Goal: Information Seeking & Learning: Understand process/instructions

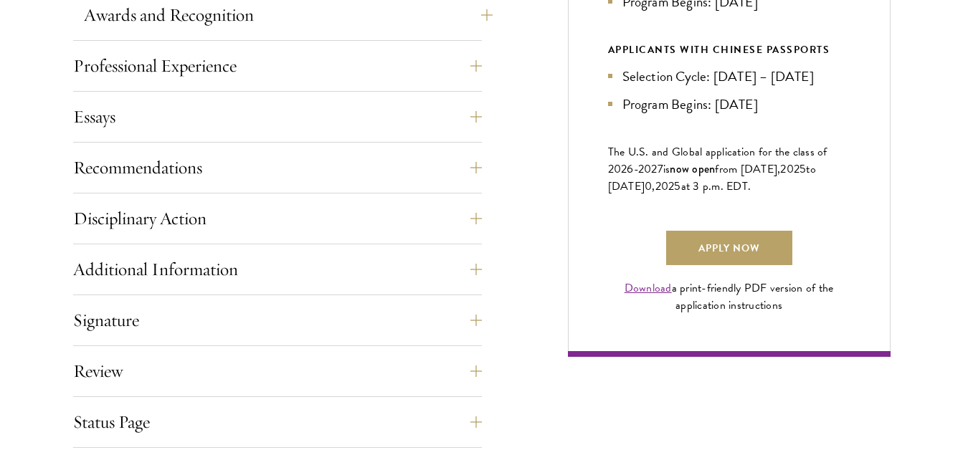
scroll to position [932, 0]
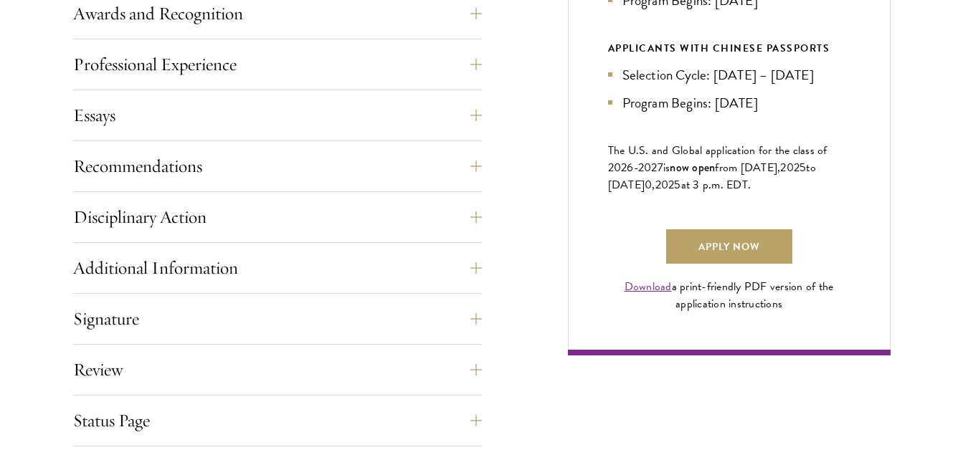
click at [334, 137] on div "Essays Each applicant is required to provide two essays and two short answer re…" at bounding box center [277, 119] width 409 height 43
click at [334, 141] on div "Application Home Page The online application form must be completed in English.…" at bounding box center [277, 94] width 409 height 806
click at [335, 148] on div "Application Home Page The online application form must be completed in English.…" at bounding box center [277, 94] width 409 height 806
click at [338, 158] on button "Recommendations" at bounding box center [288, 166] width 409 height 34
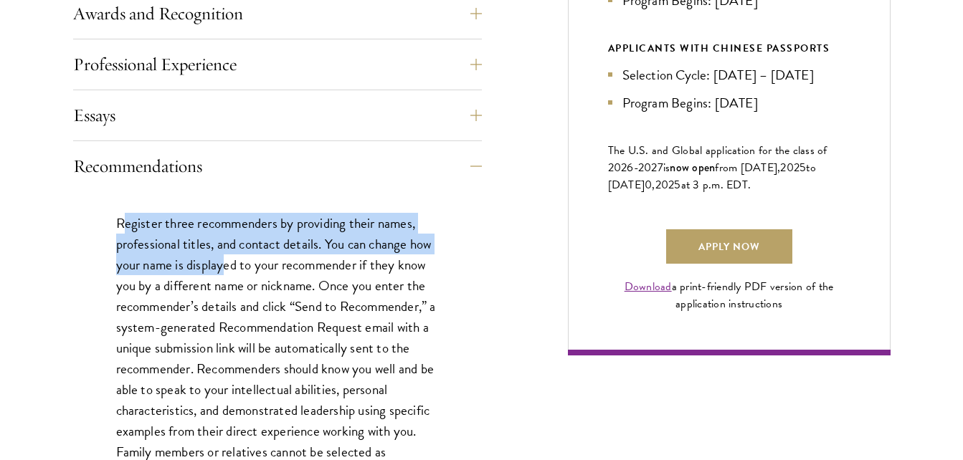
drag, startPoint x: 121, startPoint y: 211, endPoint x: 223, endPoint y: 255, distance: 110.8
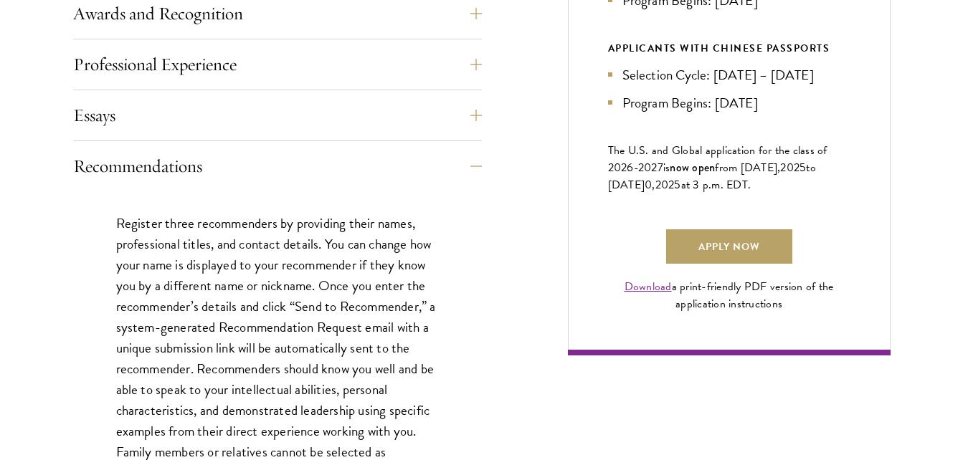
drag, startPoint x: 223, startPoint y: 255, endPoint x: 196, endPoint y: 290, distance: 43.4
click at [196, 290] on p "Register three recommenders by providing their names, professional titles, and …" at bounding box center [277, 379] width 323 height 333
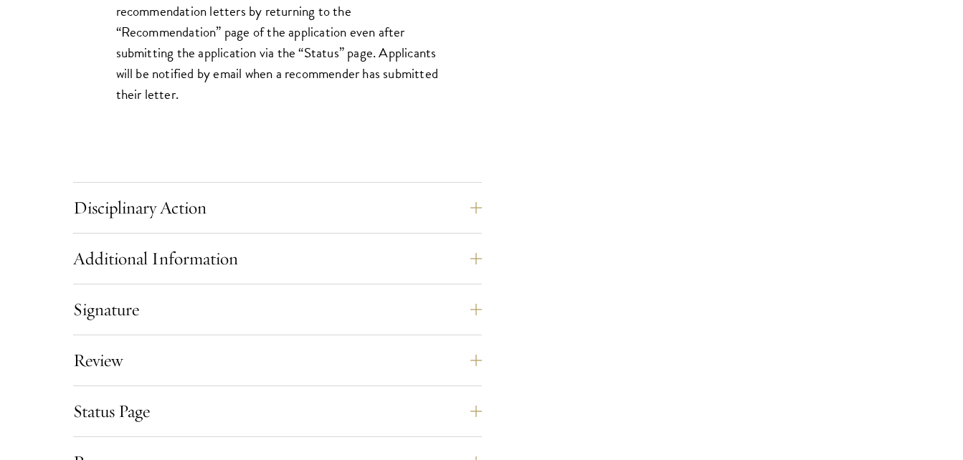
scroll to position [2150, 0]
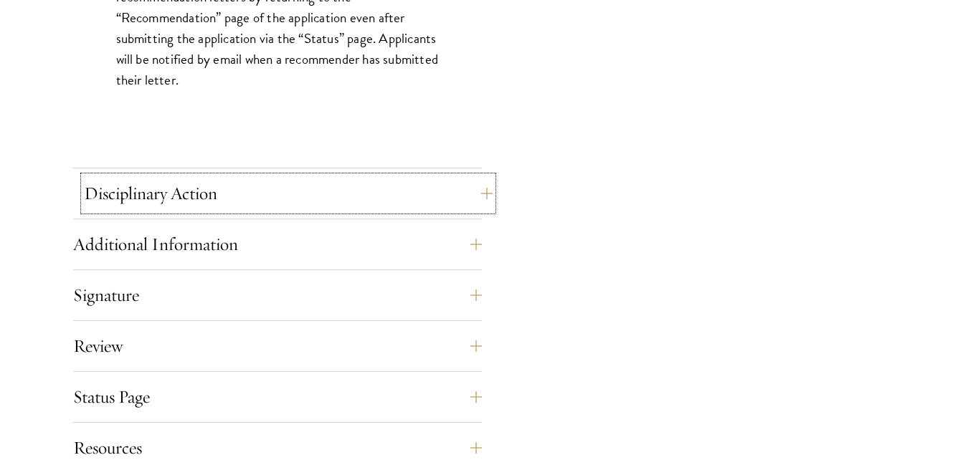
click at [277, 186] on button "Disciplinary Action" at bounding box center [288, 193] width 409 height 34
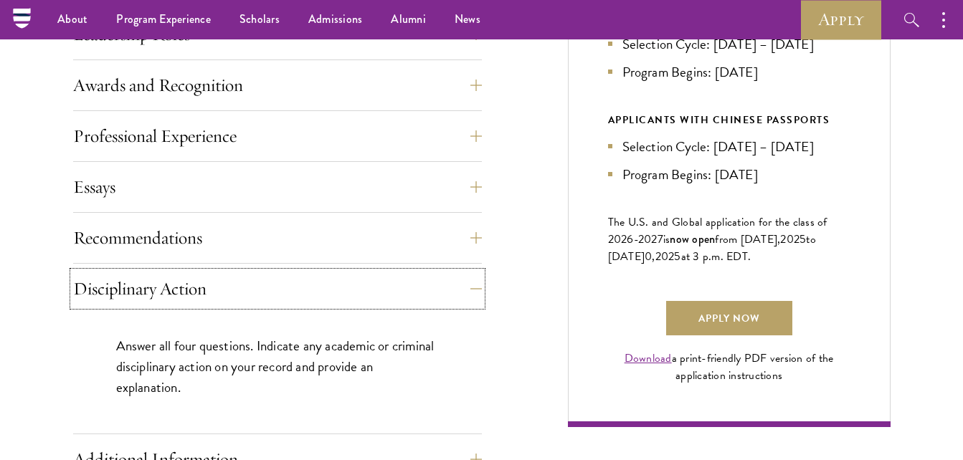
scroll to position [788, 0]
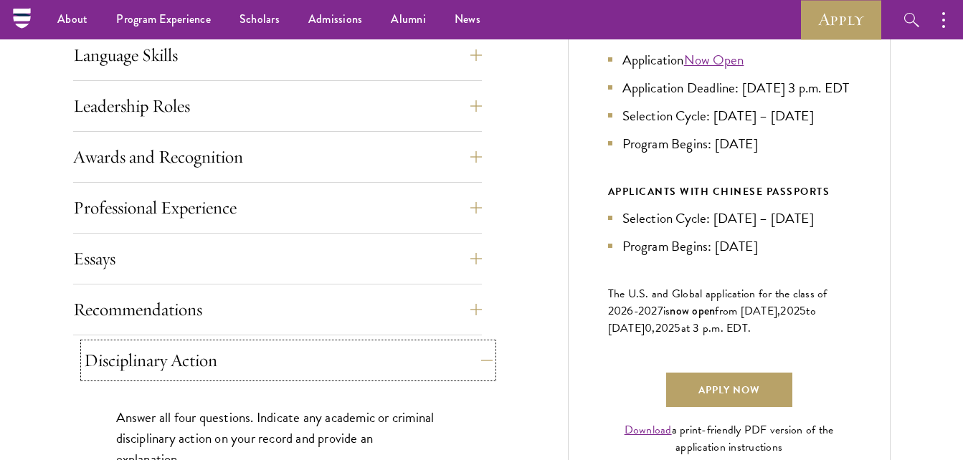
click at [475, 361] on button "Disciplinary Action" at bounding box center [288, 360] width 409 height 34
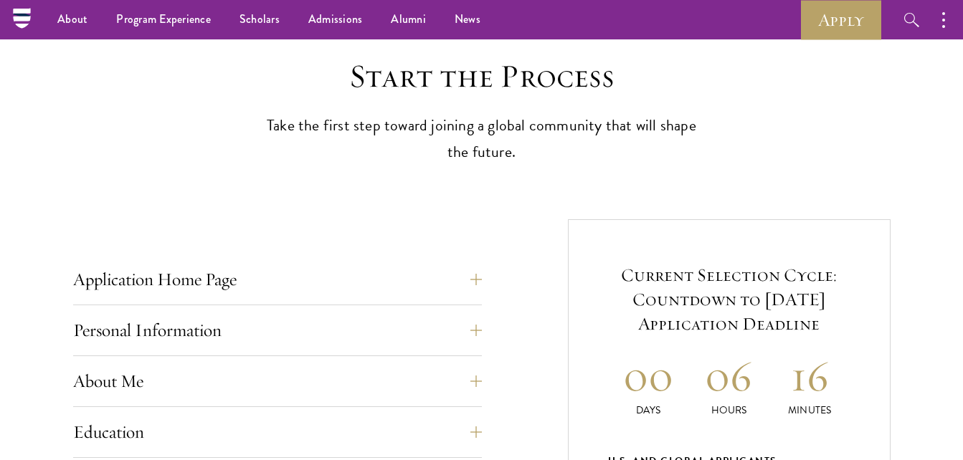
scroll to position [358, 0]
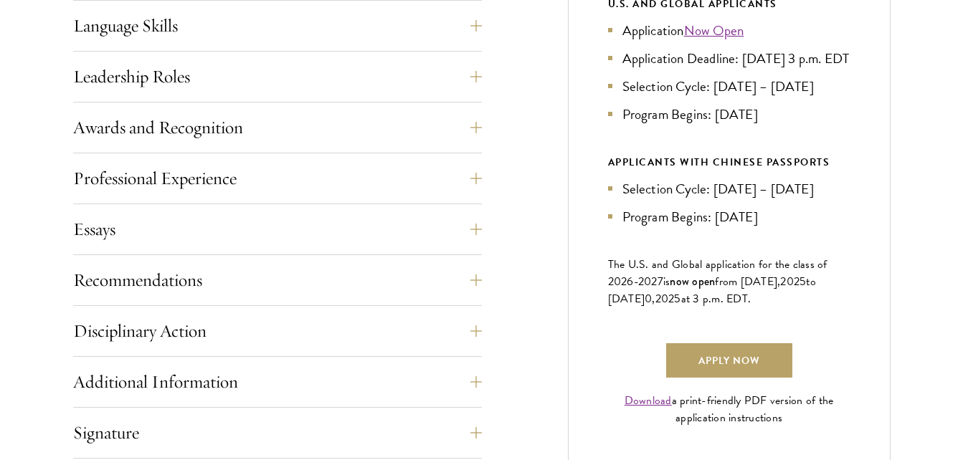
scroll to position [828, 0]
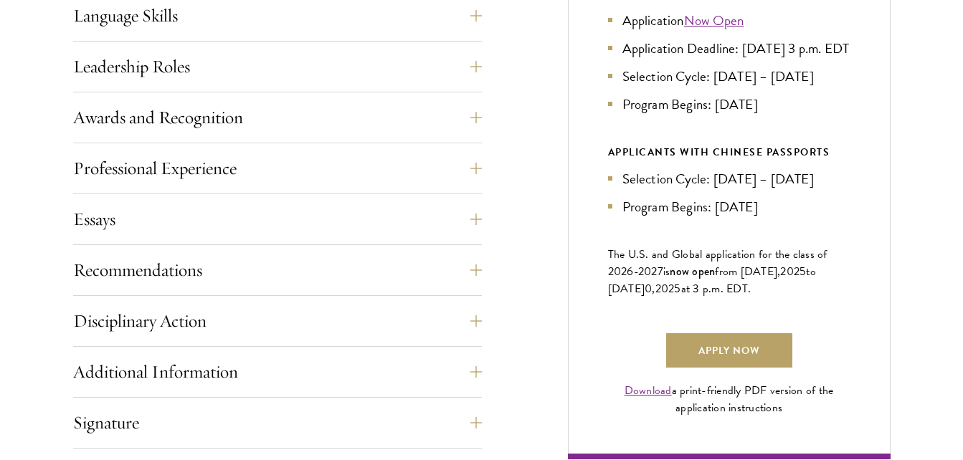
click at [690, 189] on li "Selection Cycle: [DATE] – [DATE]" at bounding box center [729, 178] width 242 height 21
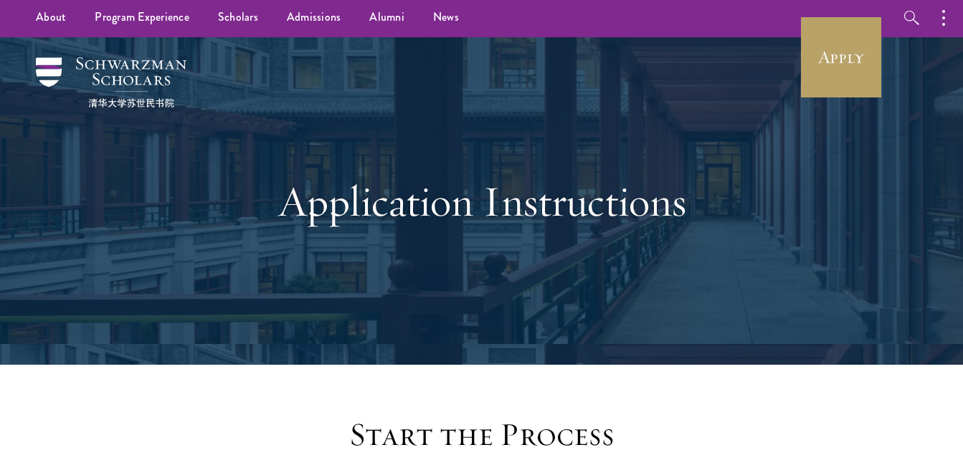
scroll to position [0, 0]
